Goal: Task Accomplishment & Management: Use online tool/utility

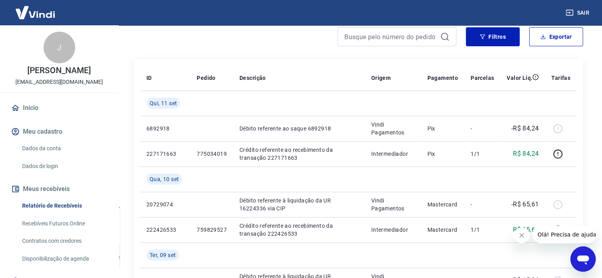
scroll to position [73, 0]
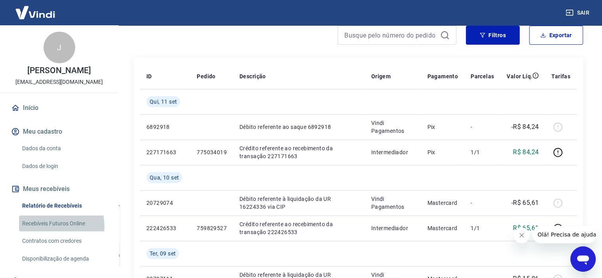
click at [53, 232] on link "Recebíveis Futuros Online" at bounding box center [64, 224] width 90 height 16
